Goal: Information Seeking & Learning: Find specific fact

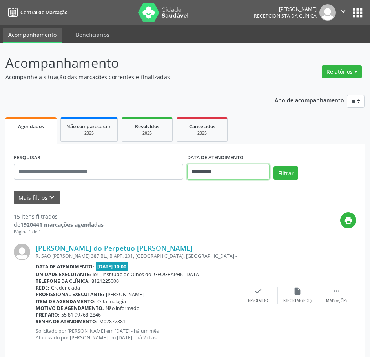
click at [216, 172] on input "**********" at bounding box center [228, 172] width 83 height 16
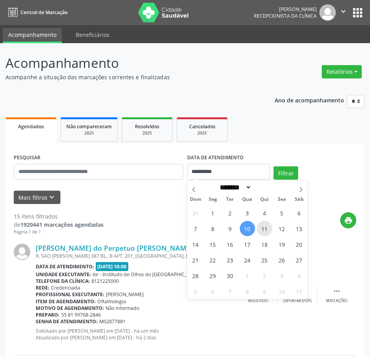
click at [264, 231] on span "11" at bounding box center [264, 228] width 15 height 15
type input "**********"
click at [264, 231] on span "11" at bounding box center [264, 228] width 15 height 15
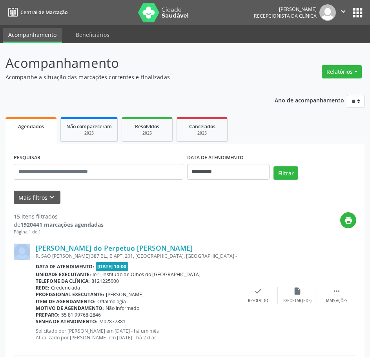
click at [264, 231] on div "print" at bounding box center [230, 223] width 253 height 23
click at [288, 175] on button "Filtrar" at bounding box center [286, 173] width 25 height 13
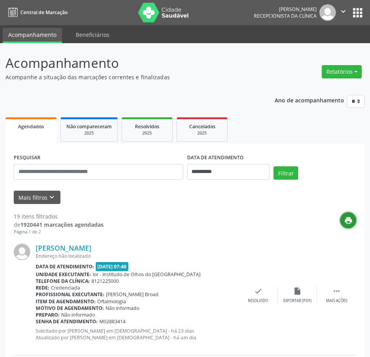
click at [350, 221] on icon "print" at bounding box center [348, 220] width 9 height 9
click at [55, 246] on link "[PERSON_NAME]" at bounding box center [64, 248] width 56 height 9
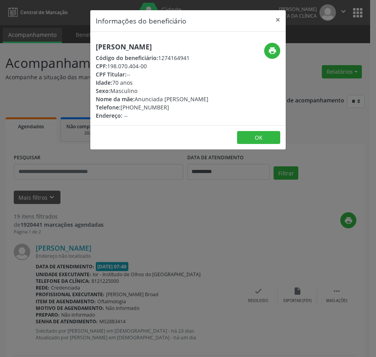
click at [144, 47] on h5 "[PERSON_NAME]" at bounding box center [152, 47] width 113 height 8
copy div "[PERSON_NAME]"
drag, startPoint x: 148, startPoint y: 66, endPoint x: 108, endPoint y: 64, distance: 39.7
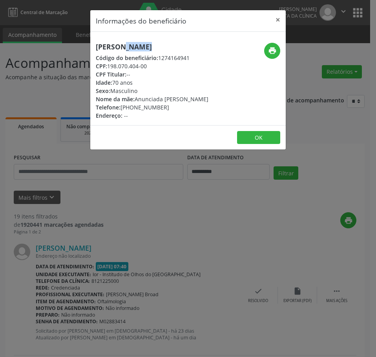
click at [108, 64] on div "CPF: 198.070.404-00" at bounding box center [152, 66] width 113 height 8
copy div "198.070.404-00"
click at [110, 192] on div "Informações do beneficiário × [PERSON_NAME] Código do beneficiário: 1274164941 …" at bounding box center [188, 178] width 376 height 357
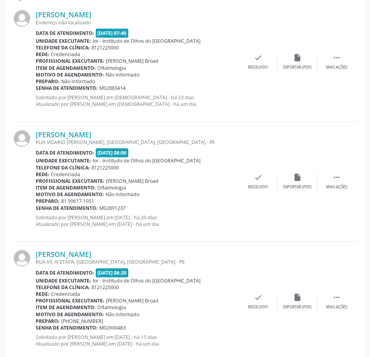
scroll to position [236, 0]
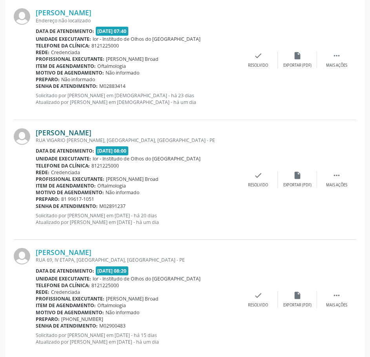
click at [92, 134] on link "[PERSON_NAME]" at bounding box center [64, 132] width 56 height 9
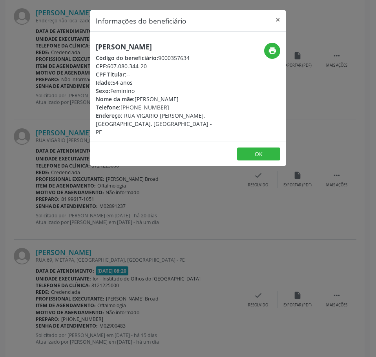
click at [114, 47] on h5 "[PERSON_NAME]" at bounding box center [155, 47] width 119 height 8
copy div "[PERSON_NAME]"
click at [278, 20] on button "×" at bounding box center [278, 19] width 16 height 19
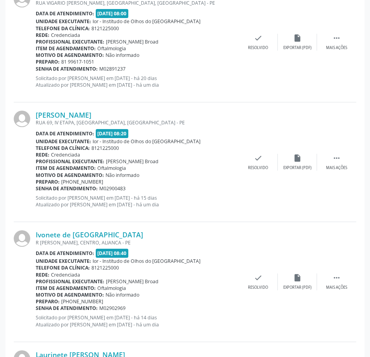
scroll to position [393, 0]
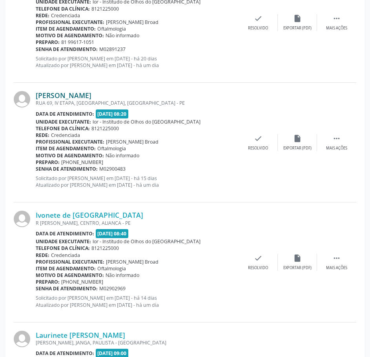
click at [92, 96] on link "[PERSON_NAME]" at bounding box center [64, 95] width 56 height 9
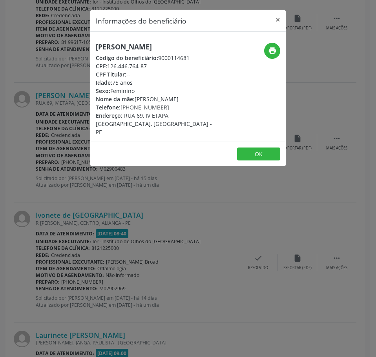
click at [118, 48] on h5 "[PERSON_NAME]" at bounding box center [155, 47] width 119 height 8
copy div "[PERSON_NAME]"
click at [169, 227] on div "Informações do beneficiário × [PERSON_NAME] Código do beneficiário: 9000114681 …" at bounding box center [188, 178] width 376 height 357
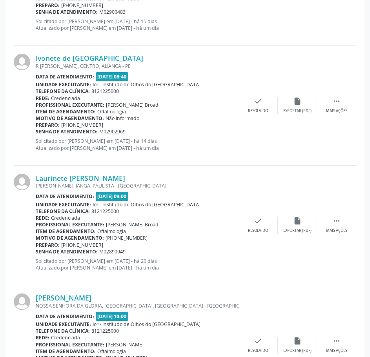
scroll to position [589, 0]
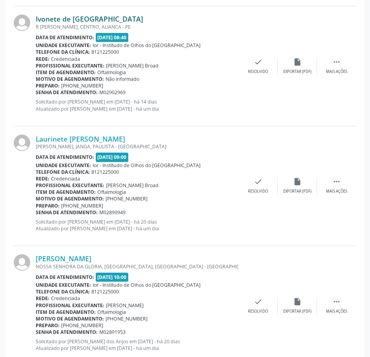
click at [72, 16] on link "Ivonete de [GEOGRAPHIC_DATA]" at bounding box center [90, 19] width 108 height 9
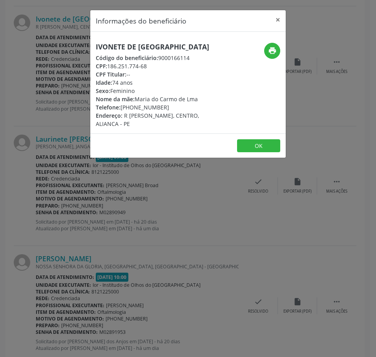
click at [141, 43] on h5 "Ivonete de [GEOGRAPHIC_DATA]" at bounding box center [155, 47] width 119 height 8
copy div "Ivonete de [GEOGRAPHIC_DATA]"
click at [218, 233] on div "Informações do beneficiário × [PERSON_NAME][GEOGRAPHIC_DATA] Código do benefici…" at bounding box center [188, 178] width 376 height 357
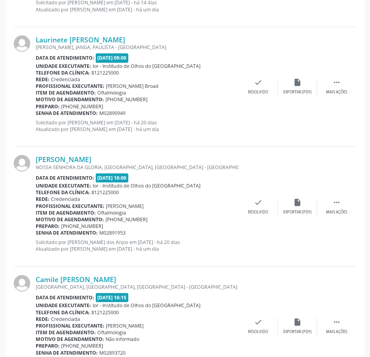
scroll to position [707, 0]
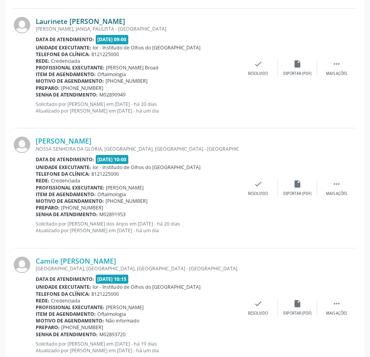
click at [95, 20] on link "Laurinete [PERSON_NAME]" at bounding box center [81, 21] width 90 height 9
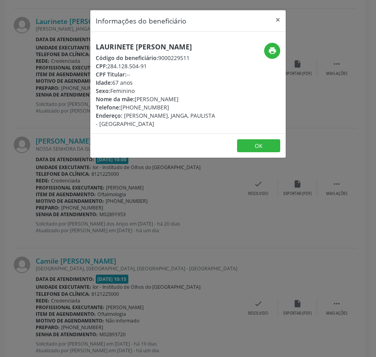
click at [128, 46] on h5 "Laurinete [PERSON_NAME]" at bounding box center [155, 47] width 119 height 8
copy div "Laurinete [PERSON_NAME]"
click at [97, 266] on div "Informações do beneficiário × Laurinete [PERSON_NAME] Código do beneficiário: 9…" at bounding box center [188, 178] width 376 height 357
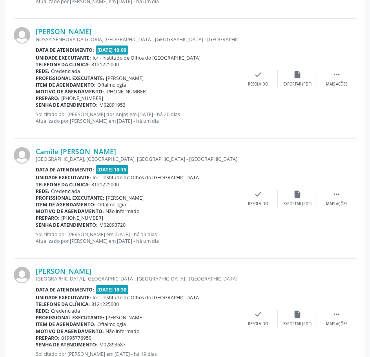
scroll to position [825, 0]
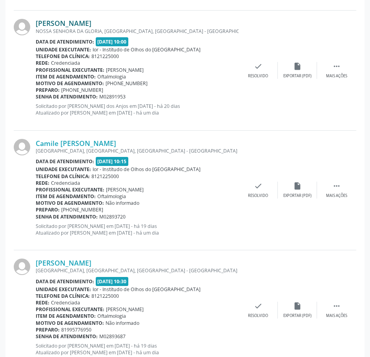
click at [92, 25] on link "[PERSON_NAME]" at bounding box center [64, 23] width 56 height 9
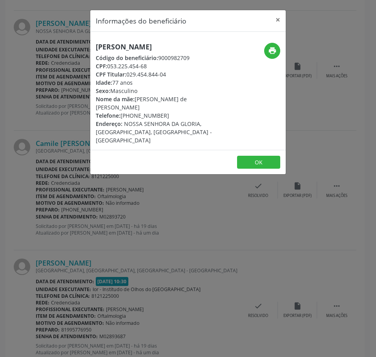
drag, startPoint x: 152, startPoint y: 73, endPoint x: 109, endPoint y: 75, distance: 43.3
click at [109, 70] on div "CPF: 053.225.454-68" at bounding box center [155, 66] width 119 height 8
copy div "053.225.454-68"
click at [110, 48] on h5 "[PERSON_NAME]" at bounding box center [155, 47] width 119 height 8
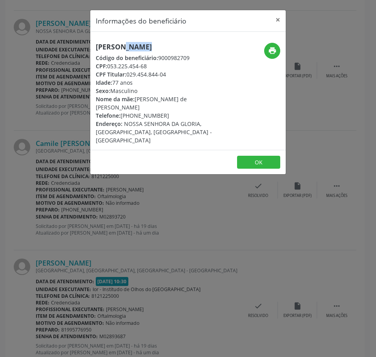
click at [110, 48] on h5 "[PERSON_NAME]" at bounding box center [155, 47] width 119 height 8
copy div "[PERSON_NAME]"
drag, startPoint x: 165, startPoint y: 125, endPoint x: 121, endPoint y: 126, distance: 43.2
click at [121, 120] on div "Telefone: [PHONE_NUMBER]" at bounding box center [155, 116] width 119 height 8
copy div "[PHONE_NUMBER]"
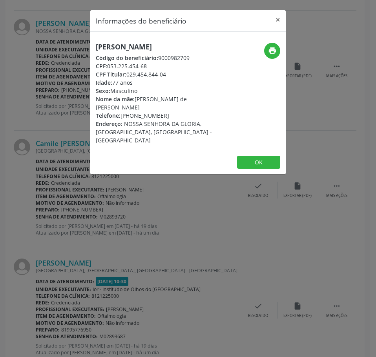
click at [225, 318] on div "Informações do beneficiário × [PERSON_NAME] Código do beneficiário: 9000982709 …" at bounding box center [188, 178] width 376 height 357
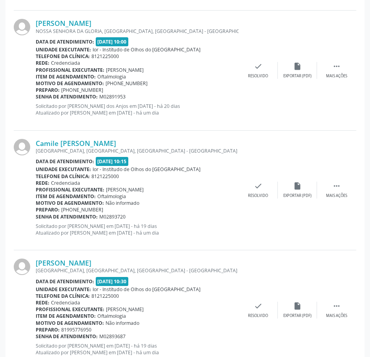
drag, startPoint x: 128, startPoint y: 98, endPoint x: 36, endPoint y: 98, distance: 91.5
click at [36, 98] on div "Senha de atendimento: M02891953" at bounding box center [137, 96] width 203 height 7
copy div "Senha de atendimento: M02891953"
click at [85, 143] on link "Camile [PERSON_NAME]" at bounding box center [76, 143] width 81 height 9
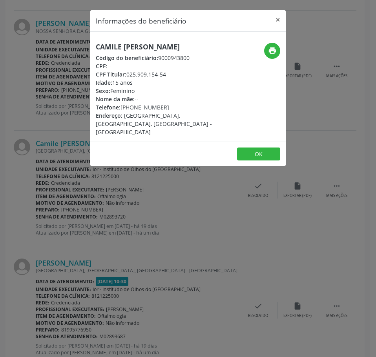
drag, startPoint x: 120, startPoint y: 51, endPoint x: 123, endPoint y: 42, distance: 9.7
click at [123, 43] on h5 "Camile [PERSON_NAME]" at bounding box center [155, 47] width 119 height 8
drag, startPoint x: 20, startPoint y: 96, endPoint x: 95, endPoint y: 66, distance: 80.4
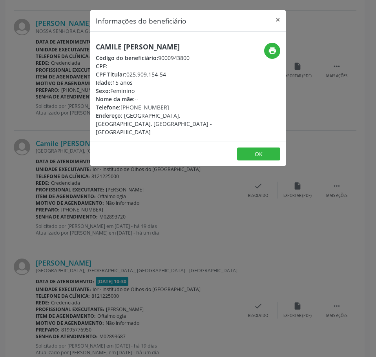
click at [20, 95] on div "Informações do beneficiário × Camile [PERSON_NAME] Código do beneficiário: 9000…" at bounding box center [188, 178] width 376 height 357
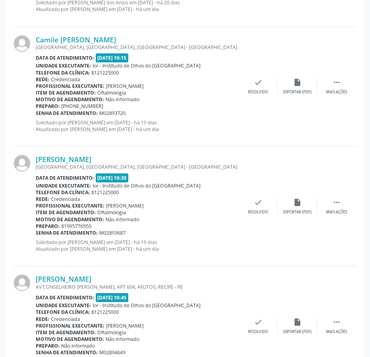
scroll to position [943, 0]
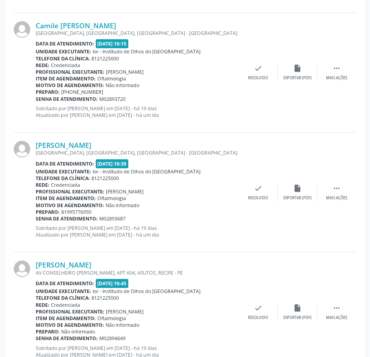
drag, startPoint x: 128, startPoint y: 99, endPoint x: 37, endPoint y: 97, distance: 90.7
click at [37, 97] on div "Senha de atendimento: M02893720" at bounding box center [137, 99] width 203 height 7
click at [82, 27] on link "Camile [PERSON_NAME]" at bounding box center [76, 25] width 81 height 9
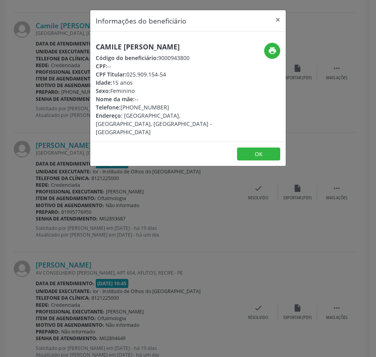
drag, startPoint x: 166, startPoint y: 108, endPoint x: 121, endPoint y: 103, distance: 45.5
click at [121, 103] on div "Telefone: [PHONE_NUMBER]" at bounding box center [155, 107] width 119 height 8
click at [274, 51] on icon "print" at bounding box center [272, 50] width 9 height 9
click at [125, 255] on div "Informações do beneficiário × Camile [PERSON_NAME] Código do beneficiário: 9000…" at bounding box center [188, 178] width 376 height 357
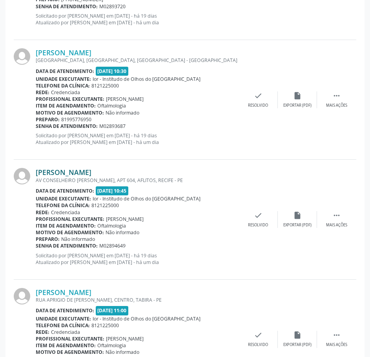
scroll to position [1060, 0]
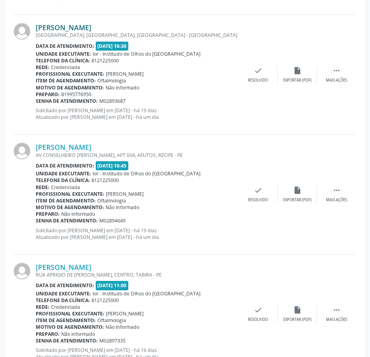
click at [92, 26] on link "[PERSON_NAME]" at bounding box center [64, 27] width 56 height 9
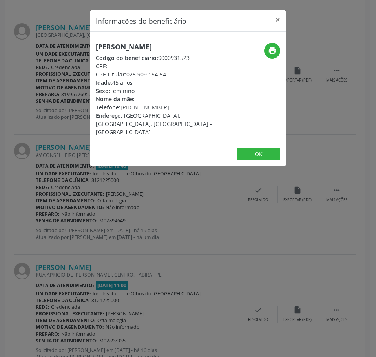
click at [130, 44] on h5 "[PERSON_NAME]" at bounding box center [155, 47] width 119 height 8
click at [133, 277] on div "Informações do beneficiário × [PERSON_NAME] Código do beneficiário: 9000931523 …" at bounding box center [188, 178] width 376 height 357
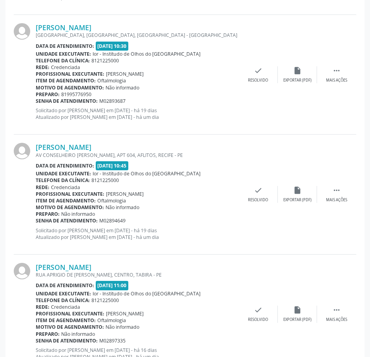
drag, startPoint x: 128, startPoint y: 101, endPoint x: 36, endPoint y: 101, distance: 91.5
click at [36, 101] on div "Senha de atendimento: M02893687" at bounding box center [137, 101] width 203 height 7
click at [92, 27] on link "[PERSON_NAME]" at bounding box center [64, 27] width 56 height 9
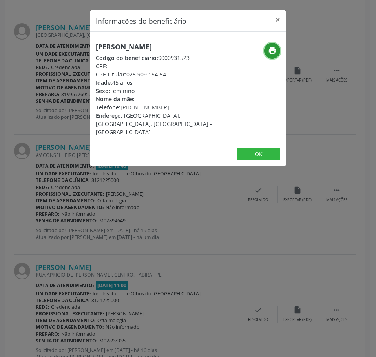
click at [273, 46] on icon "print" at bounding box center [272, 50] width 9 height 9
drag, startPoint x: 163, startPoint y: 115, endPoint x: 121, endPoint y: 115, distance: 41.2
click at [121, 112] on div "Telefone: [PHONE_NUMBER]" at bounding box center [155, 107] width 119 height 8
click at [151, 221] on div "Informações do beneficiário × [PERSON_NAME] Código do beneficiário: 9000931523 …" at bounding box center [188, 178] width 376 height 357
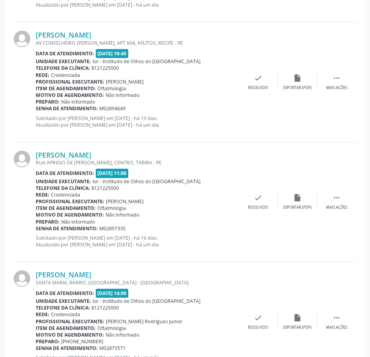
scroll to position [1178, 0]
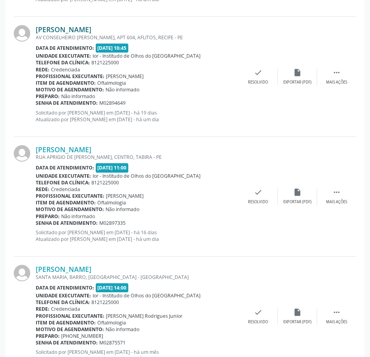
click at [79, 26] on link "[PERSON_NAME]" at bounding box center [64, 29] width 56 height 9
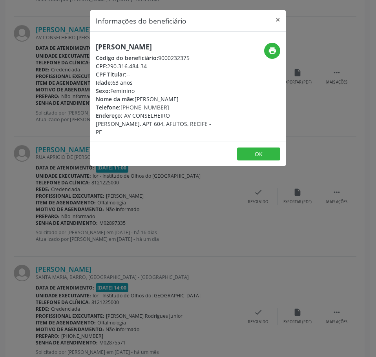
click at [113, 45] on h5 "[PERSON_NAME]" at bounding box center [155, 47] width 119 height 8
click at [37, 246] on div "Informações do beneficiário × [PERSON_NAME] Código do beneficiário: 9000232375 …" at bounding box center [188, 178] width 376 height 357
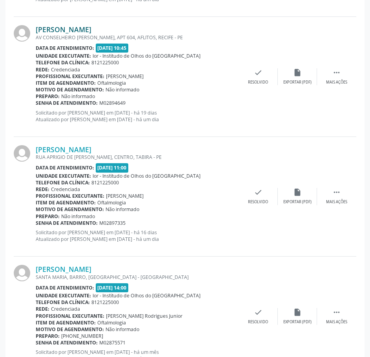
click at [92, 30] on link "[PERSON_NAME]" at bounding box center [64, 29] width 56 height 9
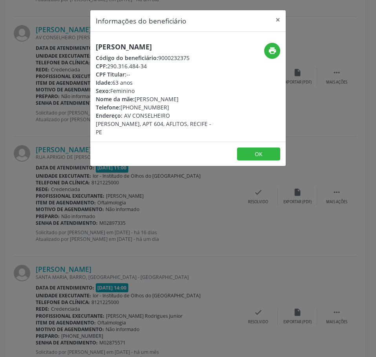
drag, startPoint x: 151, startPoint y: 73, endPoint x: 108, endPoint y: 77, distance: 43.0
click at [108, 70] on div "CPF: 290.316.484-34" at bounding box center [155, 66] width 119 height 8
click at [127, 225] on div "Informações do beneficiário × [PERSON_NAME] Código do beneficiário: 9000232375 …" at bounding box center [188, 178] width 376 height 357
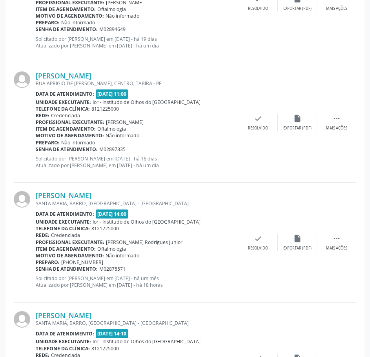
scroll to position [1257, 0]
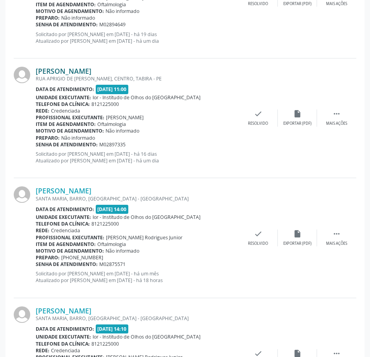
click at [92, 72] on link "[PERSON_NAME]" at bounding box center [64, 71] width 56 height 9
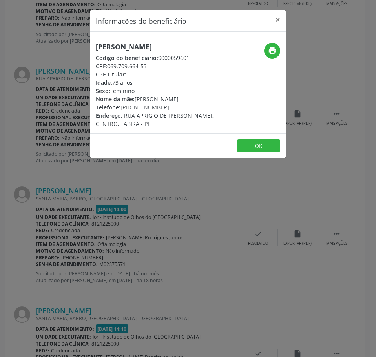
click at [123, 46] on h5 "[PERSON_NAME]" at bounding box center [155, 47] width 119 height 8
click at [54, 223] on div "Informações do beneficiário × [PERSON_NAME] Código do beneficiário: 9000059601 …" at bounding box center [188, 178] width 376 height 357
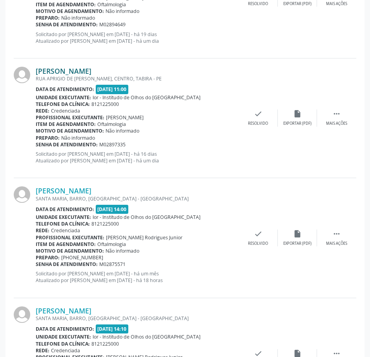
click at [92, 71] on link "[PERSON_NAME]" at bounding box center [64, 71] width 56 height 9
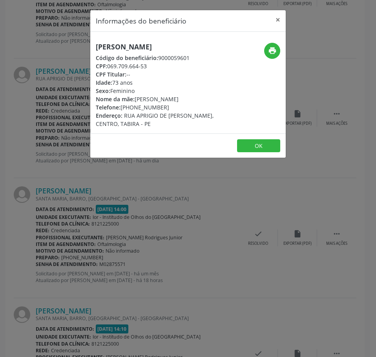
drag, startPoint x: 148, startPoint y: 74, endPoint x: 110, endPoint y: 74, distance: 38.1
click at [110, 70] on div "CPF: 069.709.664-53" at bounding box center [155, 66] width 119 height 8
click at [153, 233] on div "Informações do beneficiário × [PERSON_NAME] Código do beneficiário: 9000059601 …" at bounding box center [188, 178] width 376 height 357
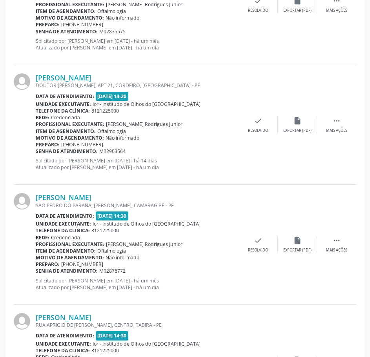
scroll to position [1610, 0]
click at [92, 78] on link "[PERSON_NAME]" at bounding box center [64, 77] width 56 height 9
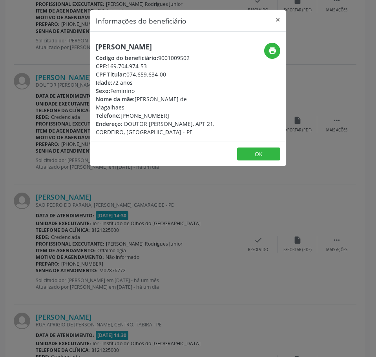
click at [117, 45] on h5 "[PERSON_NAME]" at bounding box center [155, 47] width 119 height 8
drag, startPoint x: 148, startPoint y: 66, endPoint x: 109, endPoint y: 67, distance: 39.7
click at [109, 67] on div "CPF: 169.704.974-53" at bounding box center [155, 66] width 119 height 8
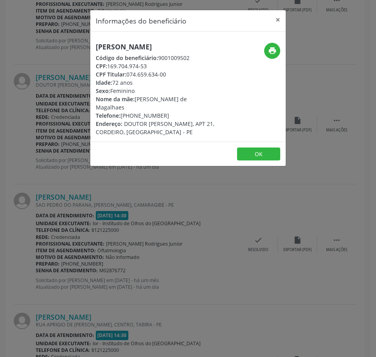
click at [93, 224] on div "Informações do beneficiário × [PERSON_NAME] Código do beneficiário: 9001009502 …" at bounding box center [188, 178] width 376 height 357
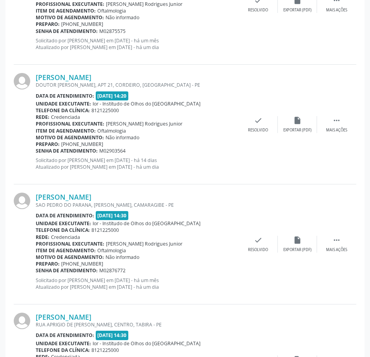
scroll to position [1650, 0]
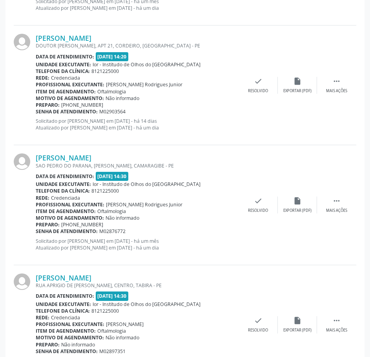
drag, startPoint x: 130, startPoint y: 114, endPoint x: 37, endPoint y: 114, distance: 92.7
click at [37, 114] on div "Senha de atendimento: M02903564" at bounding box center [137, 111] width 203 height 7
click at [90, 41] on link "[PERSON_NAME]" at bounding box center [64, 38] width 56 height 9
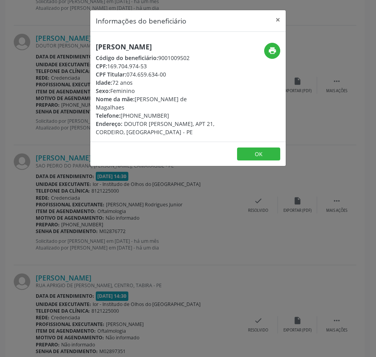
click at [75, 126] on div "Informações do beneficiário × [PERSON_NAME] Código do beneficiário: 9001009502 …" at bounding box center [188, 178] width 376 height 357
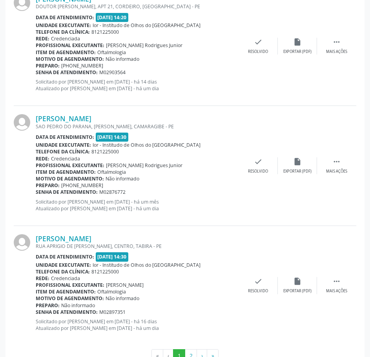
scroll to position [1714, 0]
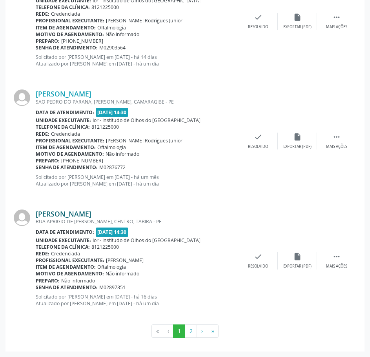
click at [92, 214] on link "[PERSON_NAME]" at bounding box center [64, 214] width 56 height 9
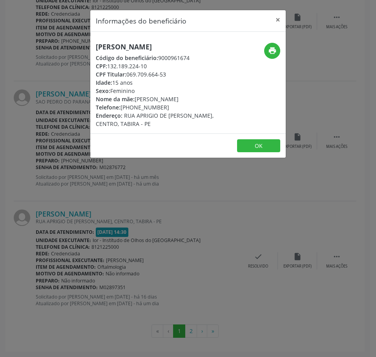
click at [147, 65] on div "CPF: 132.189.224-10" at bounding box center [155, 66] width 119 height 8
click at [133, 47] on h5 "[PERSON_NAME]" at bounding box center [155, 47] width 119 height 8
click at [132, 47] on h5 "[PERSON_NAME]" at bounding box center [155, 47] width 119 height 8
drag, startPoint x: 149, startPoint y: 66, endPoint x: 111, endPoint y: 65, distance: 37.7
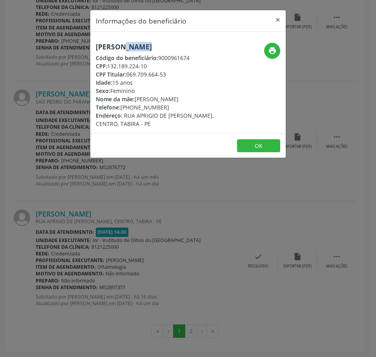
click at [110, 64] on div "CPF: 132.189.224-10" at bounding box center [155, 66] width 119 height 8
click at [187, 293] on div "Informações do beneficiário × [PERSON_NAME] Código do beneficiário: 9000961674 …" at bounding box center [188, 178] width 376 height 357
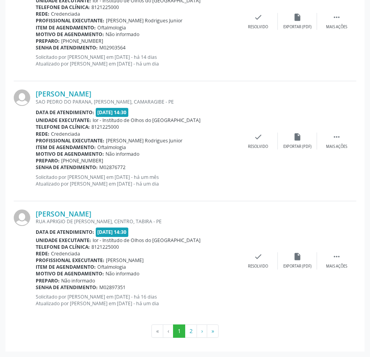
drag, startPoint x: 126, startPoint y: 289, endPoint x: 36, endPoint y: 288, distance: 89.6
click at [36, 288] on div "Senha de atendimento: M02897351" at bounding box center [137, 287] width 203 height 7
click at [191, 331] on button "2" at bounding box center [191, 331] width 12 height 13
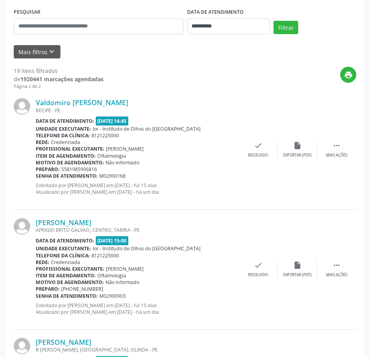
scroll to position [196, 0]
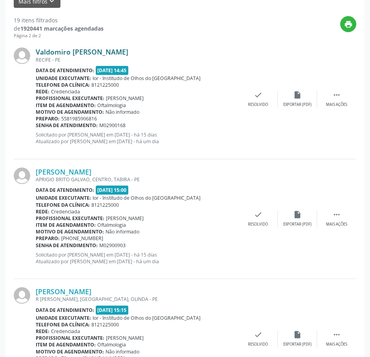
click at [95, 51] on link "Valdomiro [PERSON_NAME]" at bounding box center [82, 52] width 93 height 9
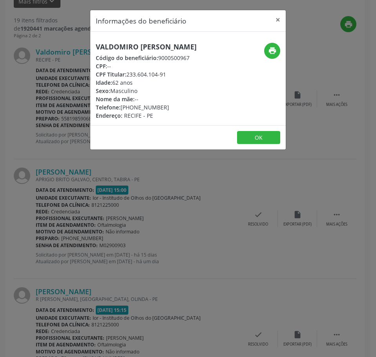
click at [134, 47] on h5 "Valdomiro [PERSON_NAME]" at bounding box center [146, 47] width 101 height 8
click at [42, 117] on div "Informações do beneficiário × Valdomiro [PERSON_NAME] Código do beneficiário: 9…" at bounding box center [188, 178] width 376 height 357
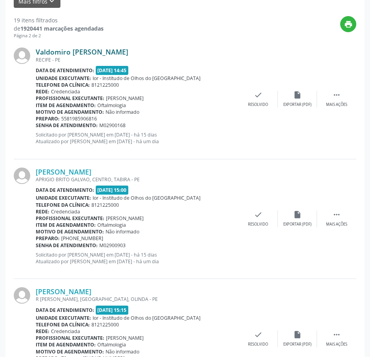
click at [63, 52] on link "Valdomiro [PERSON_NAME]" at bounding box center [82, 52] width 93 height 9
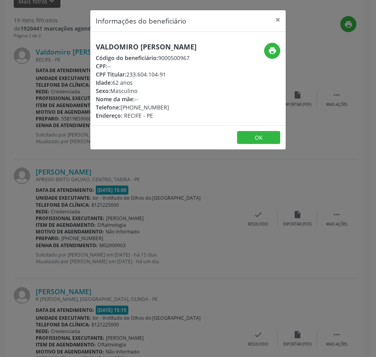
click at [100, 50] on h5 "Valdomiro [PERSON_NAME]" at bounding box center [146, 47] width 101 height 8
drag, startPoint x: 99, startPoint y: 49, endPoint x: 112, endPoint y: 46, distance: 13.1
click at [112, 46] on h5 "Valdomiro [PERSON_NAME]" at bounding box center [146, 47] width 101 height 8
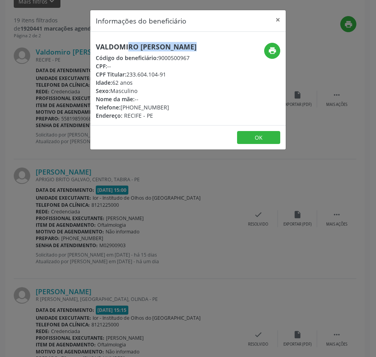
click at [112, 46] on h5 "Valdomiro [PERSON_NAME]" at bounding box center [146, 47] width 101 height 8
click at [137, 48] on h5 "Valdomiro [PERSON_NAME]" at bounding box center [146, 47] width 101 height 8
click at [80, 35] on div "Informações do beneficiário × Valdomiro [PERSON_NAME] Código do beneficiário: 9…" at bounding box center [188, 178] width 376 height 357
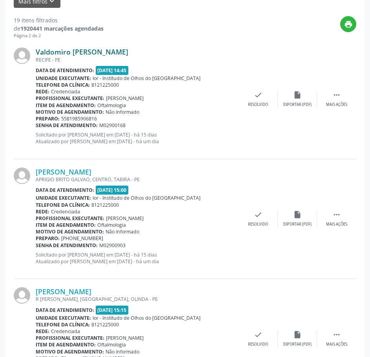
click at [106, 53] on link "Valdomiro [PERSON_NAME]" at bounding box center [82, 52] width 93 height 9
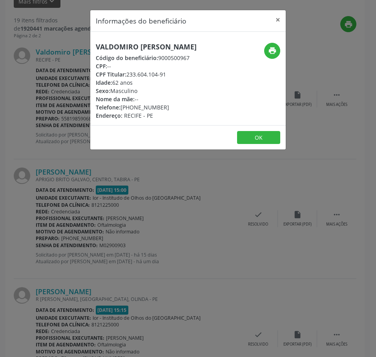
drag, startPoint x: 165, startPoint y: 110, endPoint x: 122, endPoint y: 108, distance: 43.6
click at [122, 108] on div "Telefone: [PHONE_NUMBER]" at bounding box center [146, 107] width 101 height 8
click at [272, 53] on icon "print" at bounding box center [272, 50] width 9 height 9
drag, startPoint x: 13, startPoint y: 152, endPoint x: 41, endPoint y: 142, distance: 30.1
click at [13, 152] on div "Informações do beneficiário × Valdomiro [PERSON_NAME] Código do beneficiário: 9…" at bounding box center [188, 178] width 376 height 357
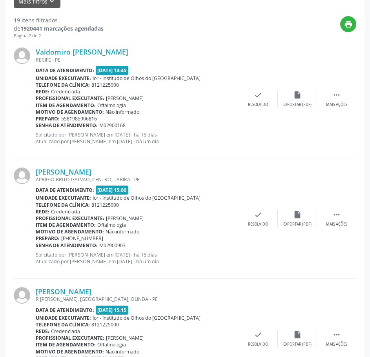
drag, startPoint x: 126, startPoint y: 127, endPoint x: 36, endPoint y: 128, distance: 89.9
click at [36, 128] on div "Senha de atendimento: M02900168" at bounding box center [137, 125] width 203 height 7
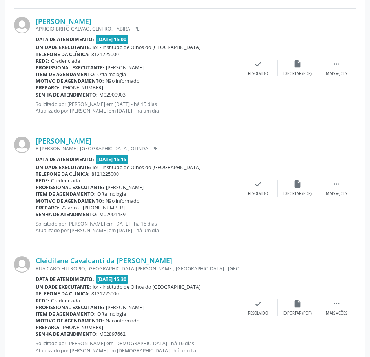
scroll to position [353, 0]
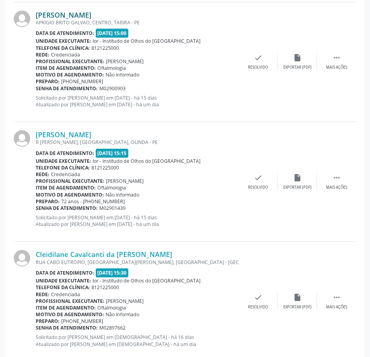
click at [76, 16] on link "[PERSON_NAME]" at bounding box center [64, 15] width 56 height 9
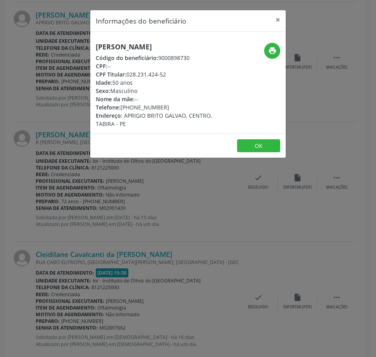
click at [119, 44] on h5 "[PERSON_NAME]" at bounding box center [155, 47] width 119 height 8
click at [53, 214] on div "Informações do beneficiário × [PERSON_NAME] Código do beneficiário: 9000898730 …" at bounding box center [188, 178] width 376 height 357
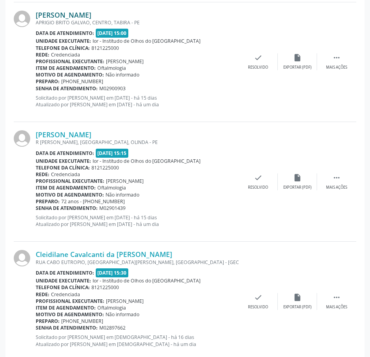
click at [92, 14] on link "[PERSON_NAME]" at bounding box center [64, 15] width 56 height 9
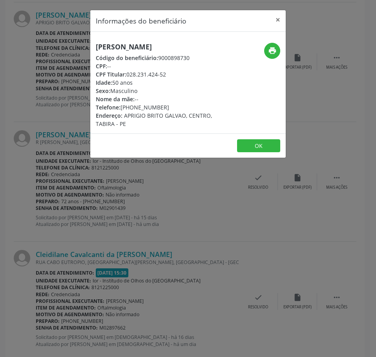
click at [141, 44] on h5 "[PERSON_NAME]" at bounding box center [155, 47] width 119 height 8
click at [42, 110] on div "Informações do beneficiário × [PERSON_NAME] Código do beneficiário: 9000898730 …" at bounding box center [188, 178] width 376 height 357
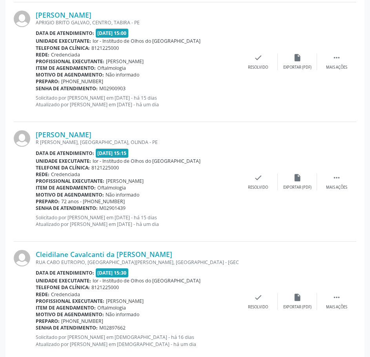
drag, startPoint x: 126, startPoint y: 89, endPoint x: 37, endPoint y: 89, distance: 89.2
click at [37, 89] on div "Senha de atendimento: M02900903" at bounding box center [137, 88] width 203 height 7
click at [92, 18] on link "[PERSON_NAME]" at bounding box center [64, 15] width 56 height 9
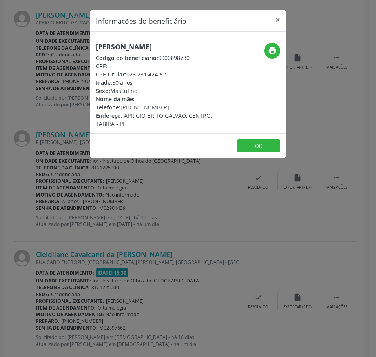
drag, startPoint x: 163, startPoint y: 109, endPoint x: 123, endPoint y: 107, distance: 40.1
click at [123, 107] on div "Telefone: [PHONE_NUMBER]" at bounding box center [155, 107] width 119 height 8
click at [271, 49] on icon "print" at bounding box center [272, 50] width 9 height 9
click at [71, 154] on div "Informações do beneficiário × [PERSON_NAME] Código do beneficiário: 9000898730 …" at bounding box center [188, 178] width 376 height 357
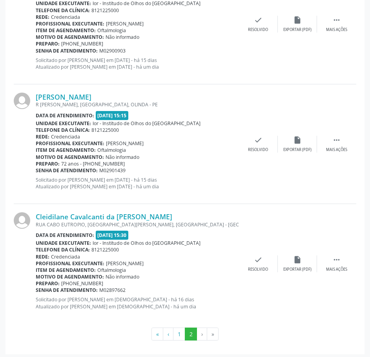
scroll to position [394, 0]
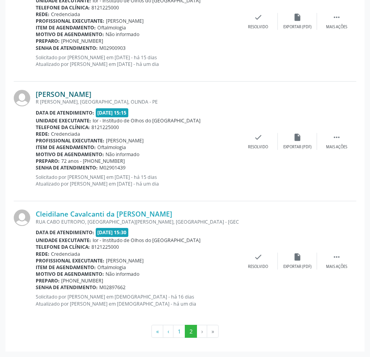
click at [78, 95] on link "[PERSON_NAME]" at bounding box center [64, 94] width 56 height 9
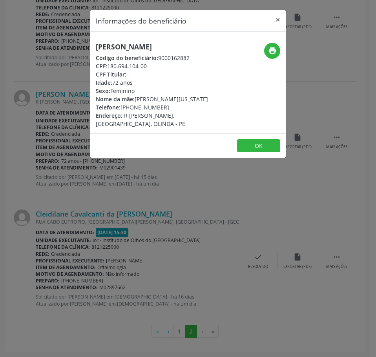
click at [156, 49] on h5 "[PERSON_NAME]" at bounding box center [155, 47] width 119 height 8
drag, startPoint x: 148, startPoint y: 68, endPoint x: 109, endPoint y: 67, distance: 39.7
click at [109, 67] on div "CPF: 180.694.104-00" at bounding box center [155, 66] width 119 height 8
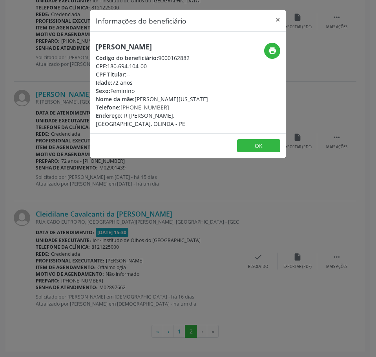
click at [97, 200] on div "Informações do beneficiário × [PERSON_NAME] Código do beneficiário: 9000162882 …" at bounding box center [188, 178] width 376 height 357
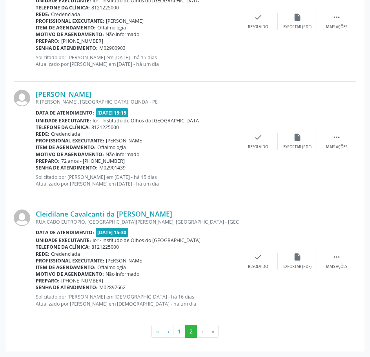
drag, startPoint x: 125, startPoint y: 169, endPoint x: 36, endPoint y: 167, distance: 89.2
click at [36, 167] on div "Senha de atendimento: M02901439" at bounding box center [137, 168] width 203 height 7
click at [109, 214] on link "Cleidilane Cavalcanti da [PERSON_NAME]" at bounding box center [104, 214] width 137 height 9
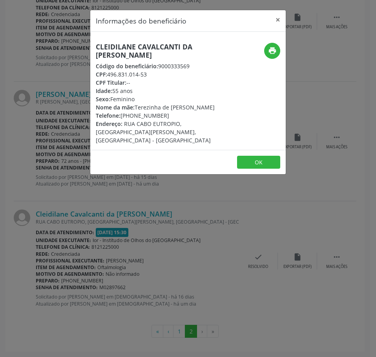
click at [121, 45] on h5 "Cleidilane Cavalcanti da [PERSON_NAME]" at bounding box center [155, 51] width 119 height 16
drag, startPoint x: 146, startPoint y: 67, endPoint x: 112, endPoint y: 68, distance: 34.2
click at [112, 70] on div "CPF: 496.831.014-53" at bounding box center [155, 74] width 119 height 8
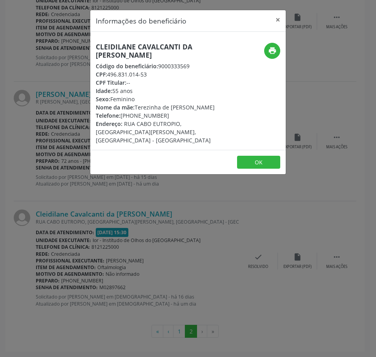
click at [145, 79] on div "CPF Titular: --" at bounding box center [155, 83] width 119 height 8
drag, startPoint x: 148, startPoint y: 67, endPoint x: 108, endPoint y: 66, distance: 40.1
click at [108, 70] on div "CPF: 496.831.014-53" at bounding box center [155, 74] width 119 height 8
drag, startPoint x: 167, startPoint y: 110, endPoint x: 121, endPoint y: 108, distance: 45.2
click at [121, 112] on div "Telefone: [PHONE_NUMBER]" at bounding box center [155, 116] width 119 height 8
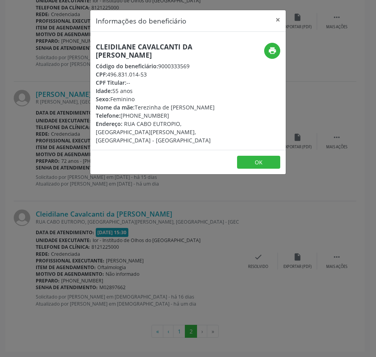
click at [216, 211] on div "Informações do beneficiário × Cleidilane Cavalcanti da Silva Código do benefici…" at bounding box center [188, 178] width 376 height 357
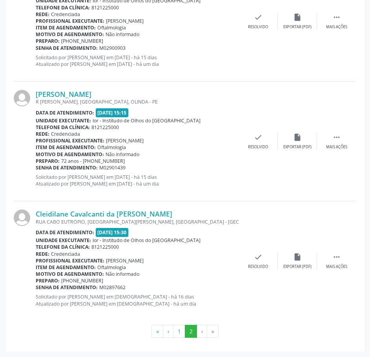
drag, startPoint x: 126, startPoint y: 289, endPoint x: 37, endPoint y: 287, distance: 89.2
click at [37, 287] on div "Senha de atendimento: M02897662" at bounding box center [137, 287] width 203 height 7
click at [36, 287] on b "Senha de atendimento:" at bounding box center [67, 287] width 62 height 7
drag, startPoint x: 43, startPoint y: 289, endPoint x: 45, endPoint y: 295, distance: 6.0
click at [45, 295] on p "Solicitado por [PERSON_NAME] em [DEMOGRAPHIC_DATA] - há 16 dias Atualizado por …" at bounding box center [137, 300] width 203 height 13
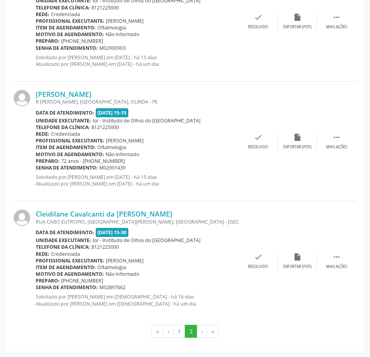
drag, startPoint x: 36, startPoint y: 287, endPoint x: 128, endPoint y: 286, distance: 91.9
click at [128, 286] on div "Senha de atendimento: M02897662" at bounding box center [137, 287] width 203 height 7
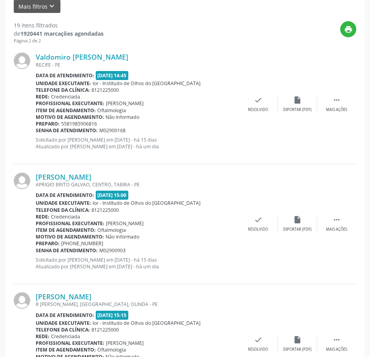
scroll to position [0, 0]
